Goal: Information Seeking & Learning: Learn about a topic

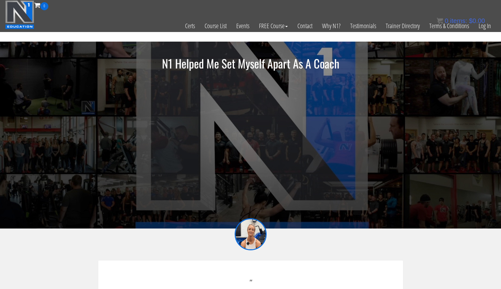
scroll to position [45, 0]
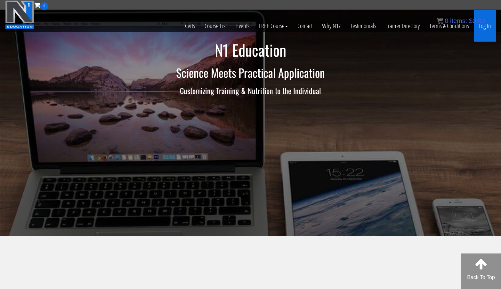
click at [486, 28] on link "Log In" at bounding box center [485, 25] width 22 height 31
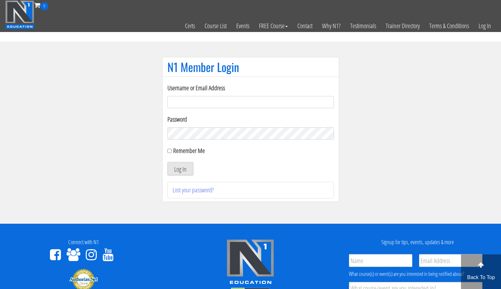
type input "[EMAIL_ADDRESS][DOMAIN_NAME]"
click at [179, 170] on button "Log In" at bounding box center [180, 168] width 26 height 13
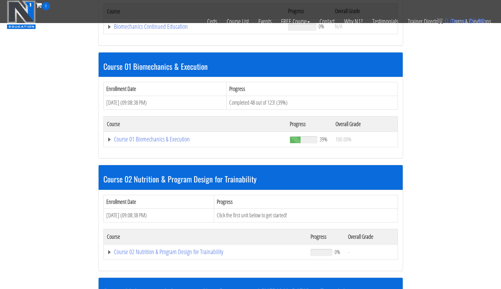
scroll to position [156, 0]
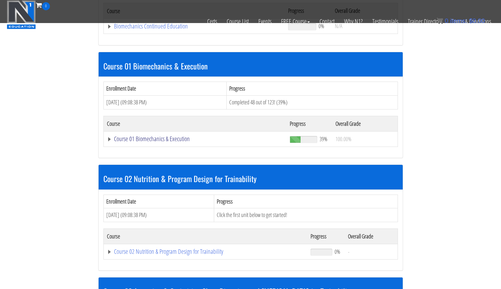
click at [152, 141] on link "Course 01 Biomechanics & Execution" at bounding box center [195, 139] width 177 height 6
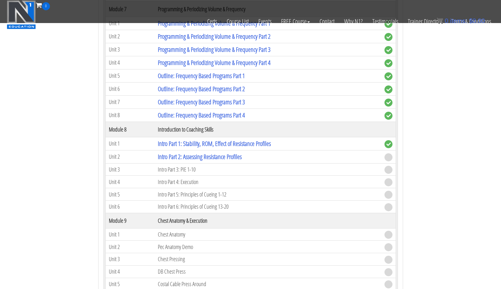
scroll to position [920, 0]
click at [231, 156] on link "Intro Part 2: Assessing Resistance Profiles" at bounding box center [200, 157] width 84 height 9
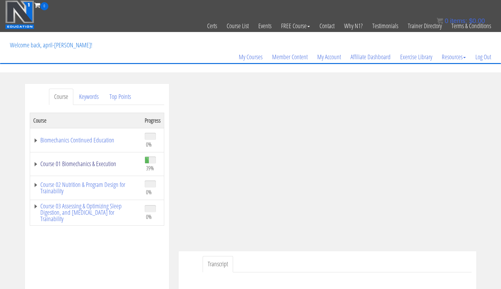
click at [105, 164] on link "Course 01 Biomechanics & Execution" at bounding box center [85, 164] width 105 height 6
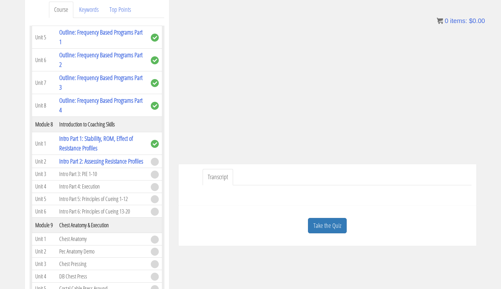
scroll to position [68, 0]
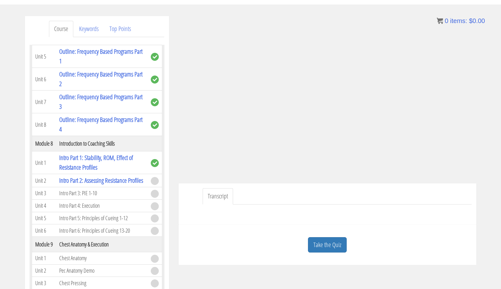
click at [233, 212] on div at bounding box center [327, 212] width 288 height 15
click at [285, 218] on div at bounding box center [327, 212] width 288 height 15
click at [316, 246] on link "Take the Quiz" at bounding box center [327, 245] width 39 height 16
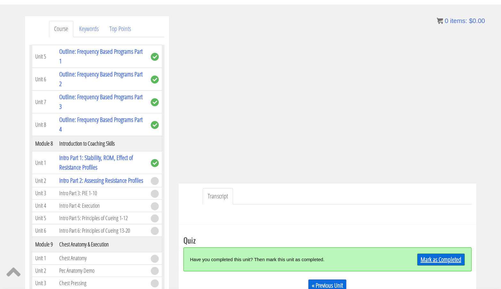
click at [438, 260] on link "Mark as Completed" at bounding box center [441, 259] width 48 height 12
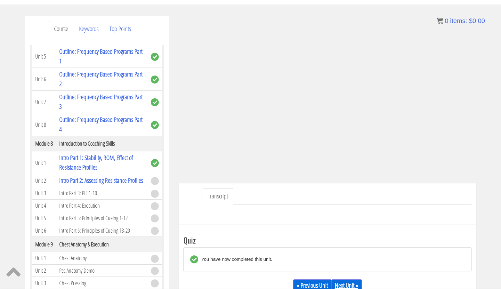
click at [352, 282] on link "Next Unit »" at bounding box center [346, 285] width 30 height 12
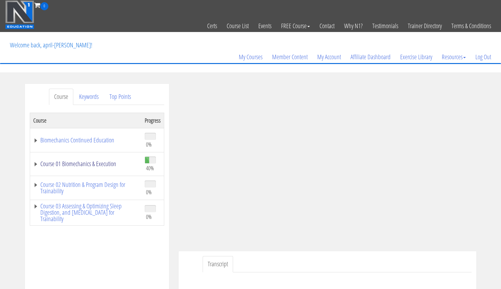
click at [88, 163] on link "Course 01 Biomechanics & Execution" at bounding box center [85, 164] width 105 height 6
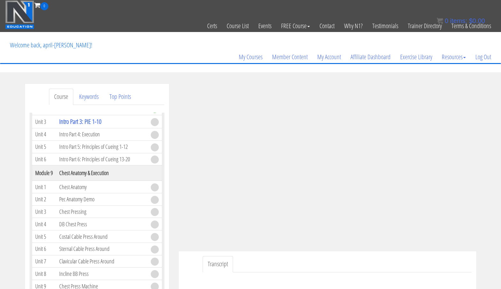
scroll to position [984, 0]
click at [95, 126] on link "Intro Part 3: PIE 1-10" at bounding box center [80, 121] width 42 height 9
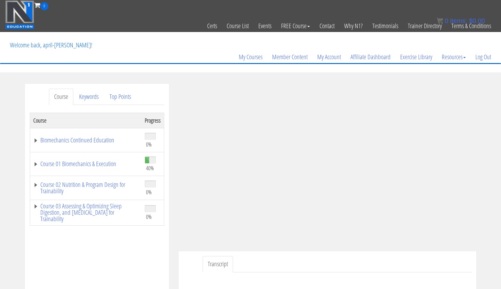
click at [106, 168] on td "Course 01 Biomechanics & Execution" at bounding box center [86, 164] width 112 height 24
click at [106, 165] on link "Course 01 Biomechanics & Execution" at bounding box center [85, 164] width 105 height 6
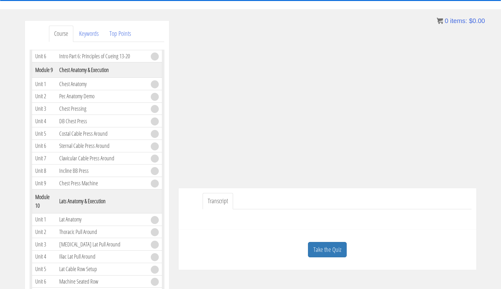
scroll to position [66, 0]
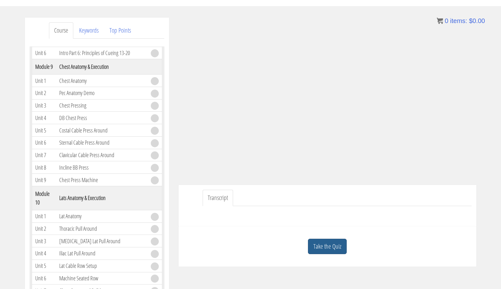
click at [337, 241] on link "Take the Quiz" at bounding box center [327, 247] width 39 height 16
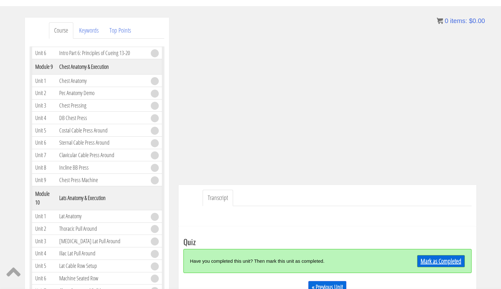
click at [425, 262] on link "Mark as Completed" at bounding box center [441, 261] width 48 height 12
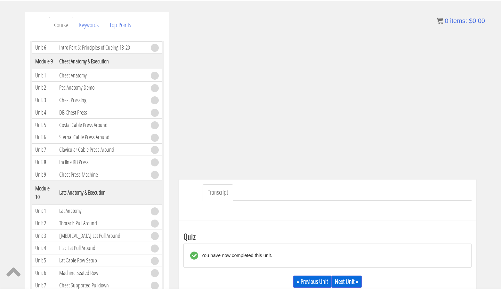
scroll to position [72, 0]
click at [341, 279] on link "Next Unit »" at bounding box center [346, 281] width 30 height 12
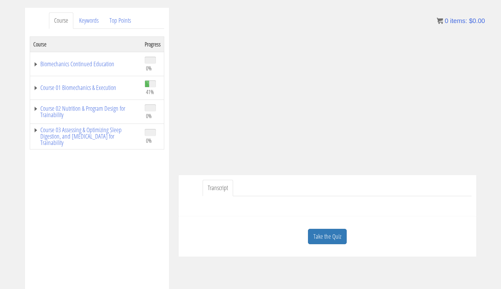
scroll to position [81, 0]
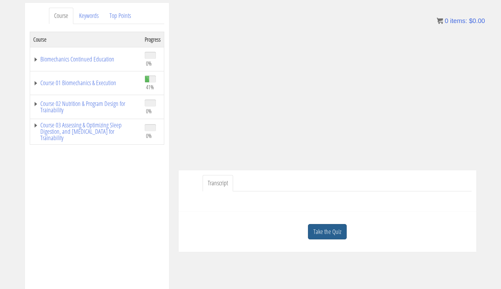
click at [328, 226] on link "Take the Quiz" at bounding box center [327, 232] width 39 height 16
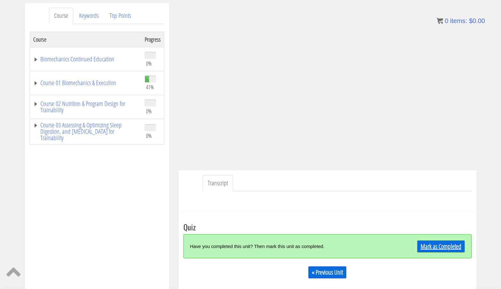
click at [433, 248] on link "Mark as Completed" at bounding box center [441, 246] width 48 height 12
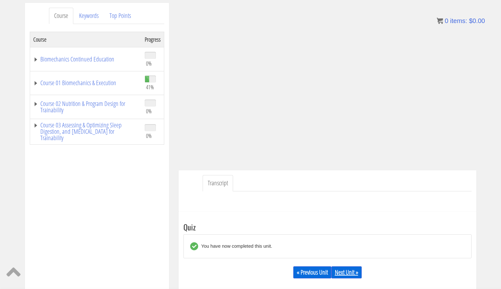
click at [344, 272] on link "Next Unit »" at bounding box center [346, 272] width 30 height 12
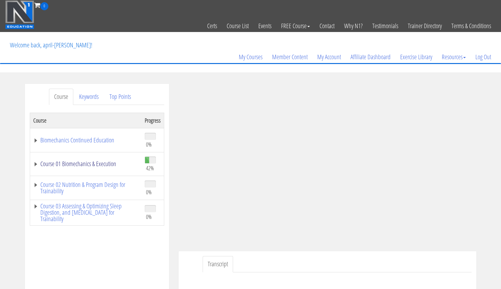
click at [97, 167] on link "Course 01 Biomechanics & Execution" at bounding box center [85, 164] width 105 height 6
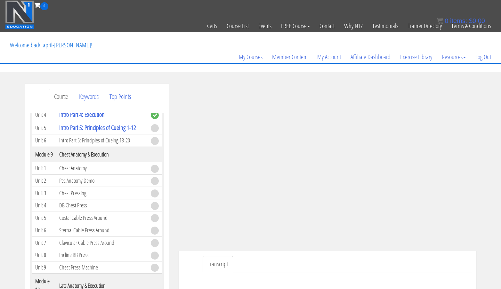
scroll to position [1004, 0]
